Goal: Task Accomplishment & Management: Manage account settings

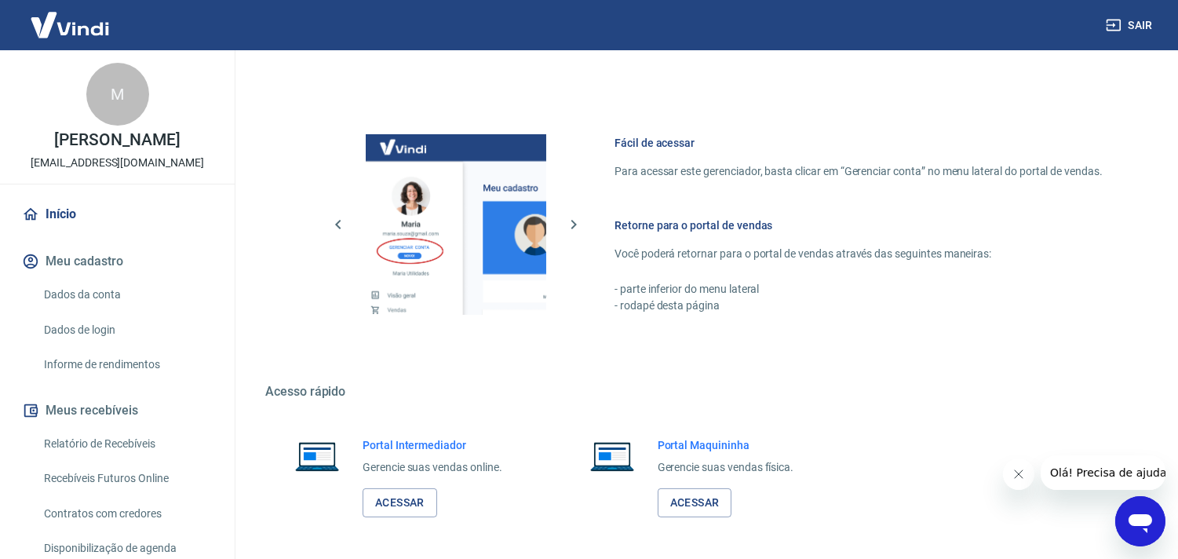
scroll to position [680, 0]
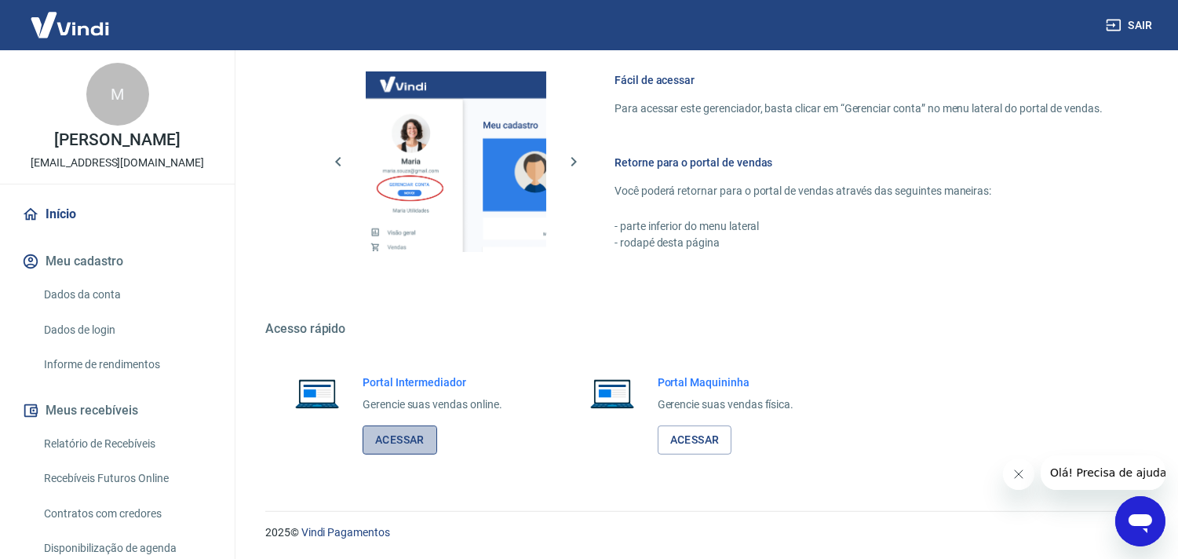
click at [421, 436] on link "Acessar" at bounding box center [400, 439] width 75 height 29
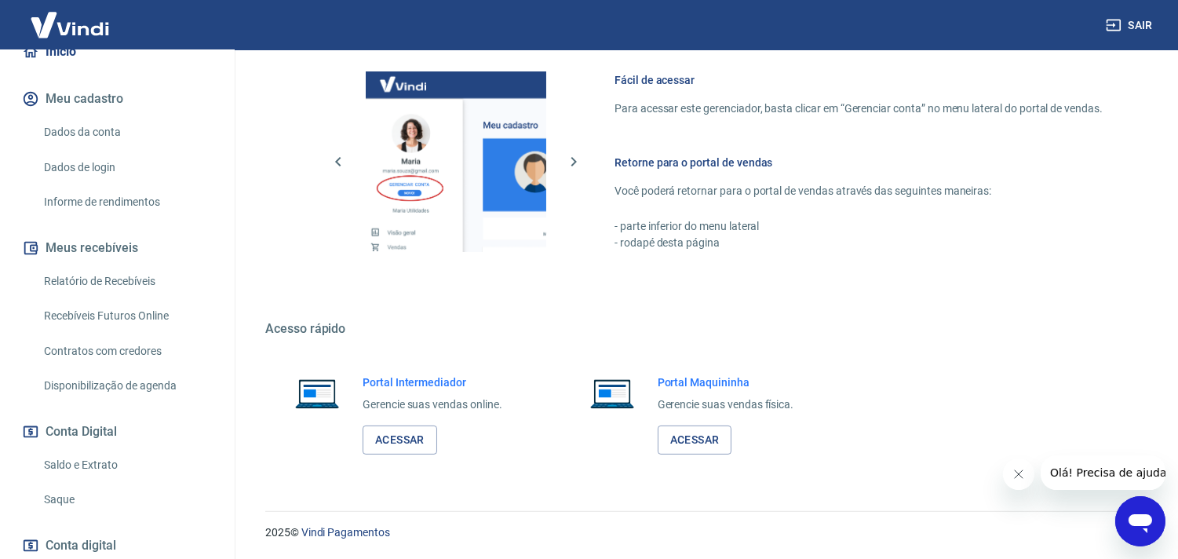
scroll to position [260, 0]
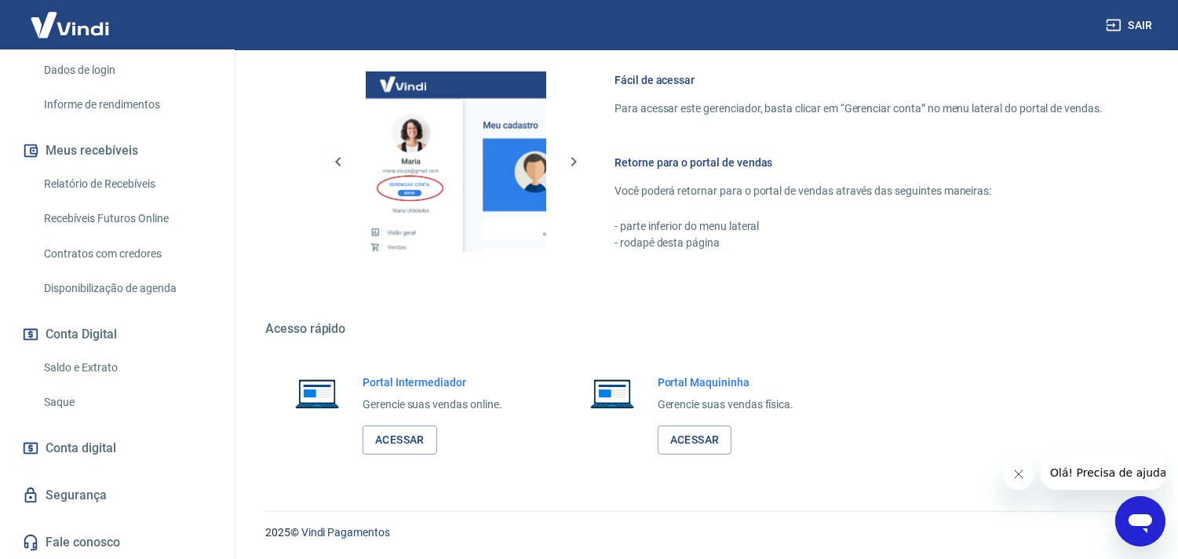
click at [99, 359] on link "Saldo e Extrato" at bounding box center [127, 368] width 178 height 32
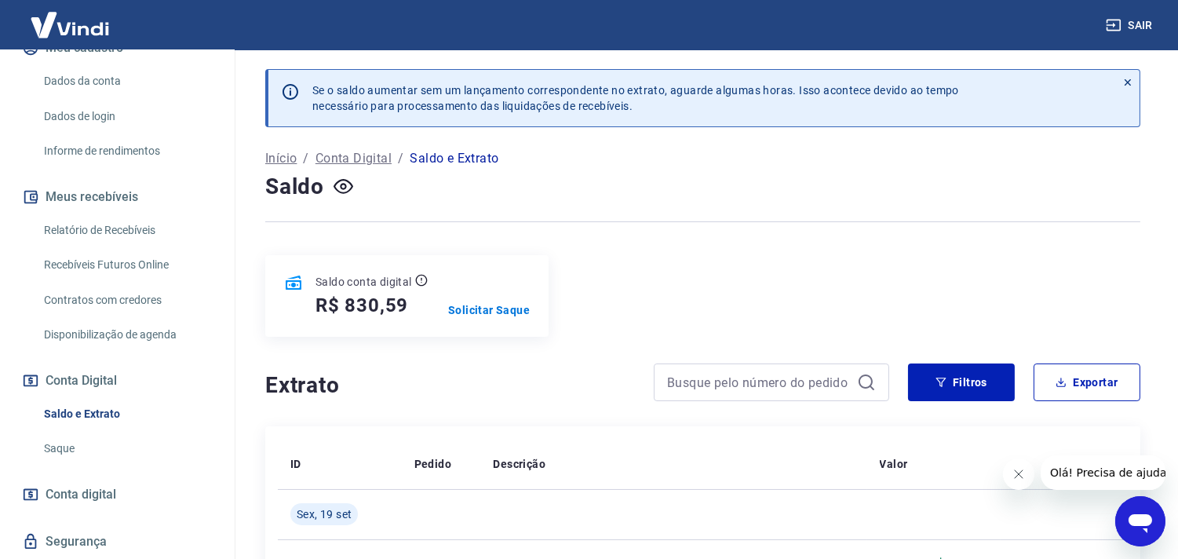
scroll to position [173, 0]
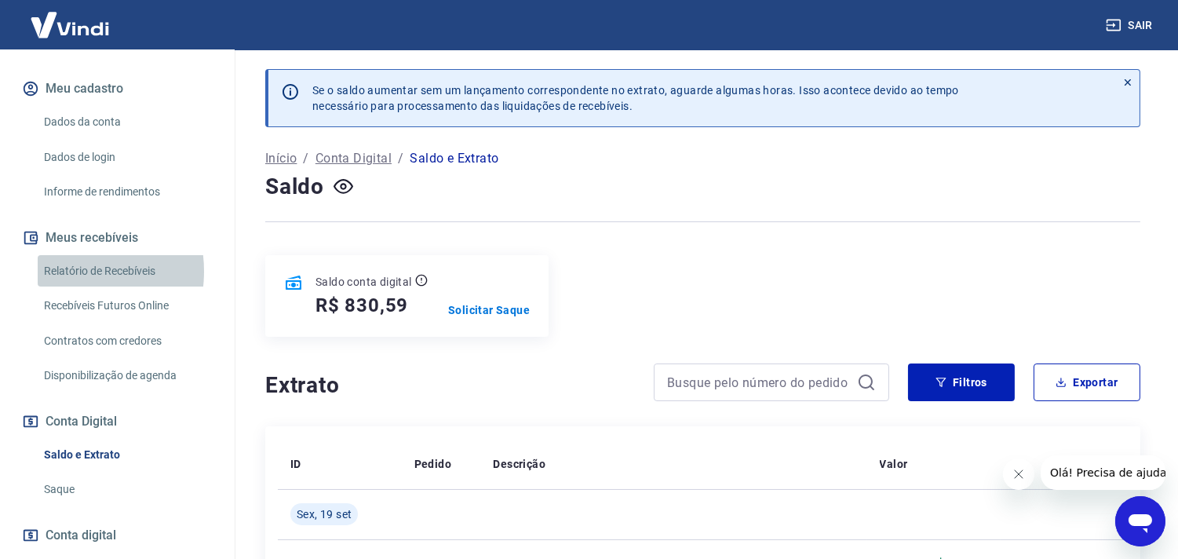
click at [69, 271] on link "Relatório de Recebíveis" at bounding box center [127, 271] width 178 height 32
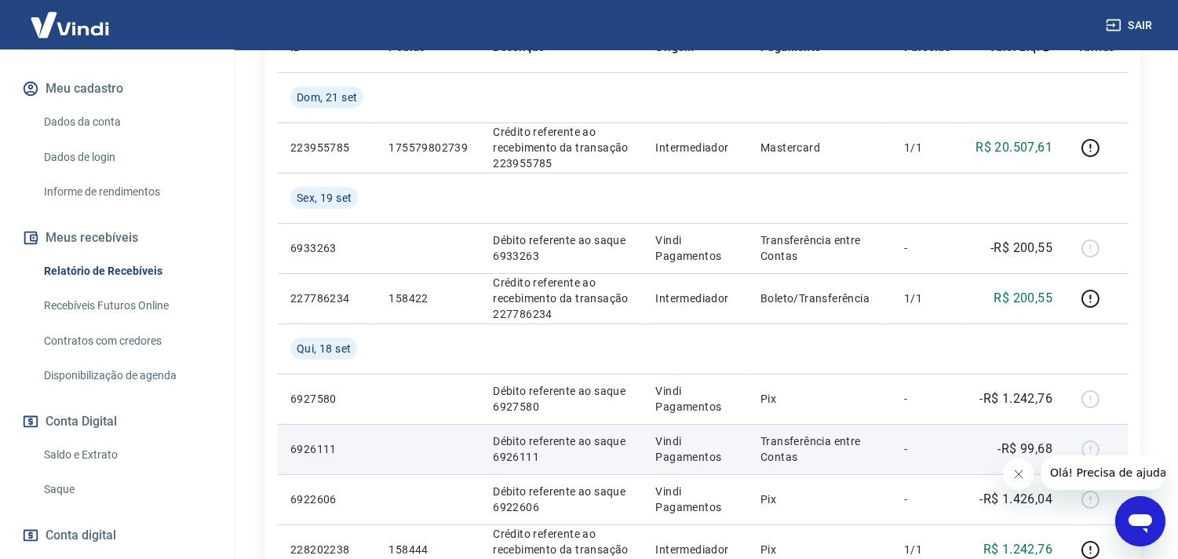
scroll to position [261, 0]
